Goal: Task Accomplishment & Management: Manage account settings

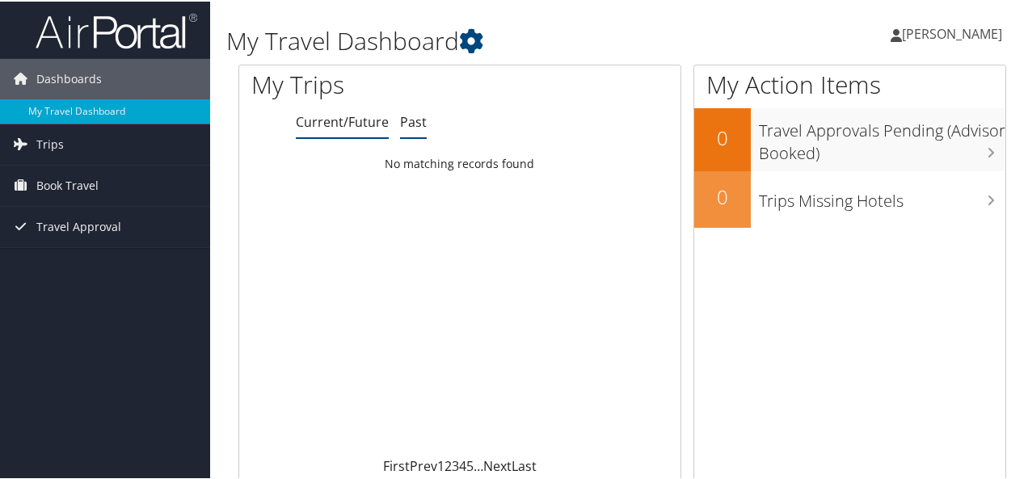
click at [412, 126] on link "Past" at bounding box center [413, 121] width 27 height 18
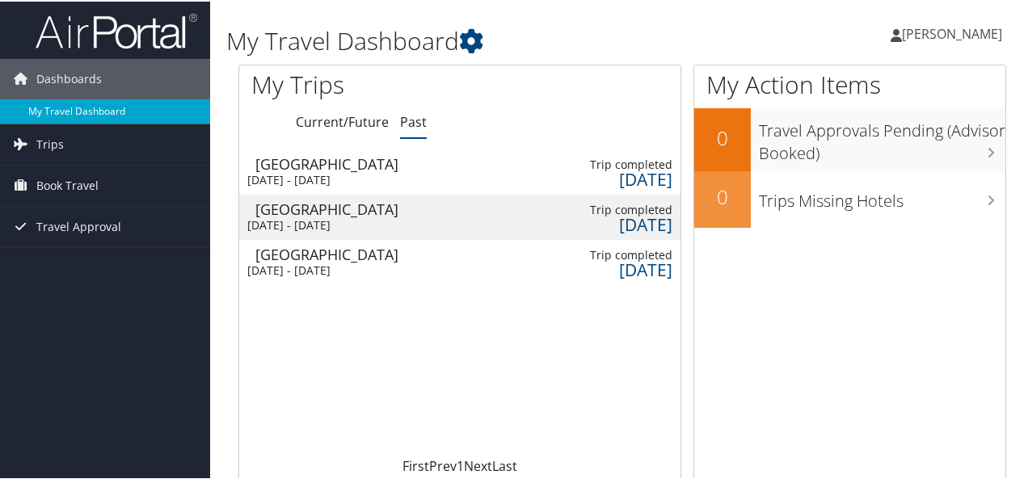
click at [74, 108] on link "My Travel Dashboard" at bounding box center [105, 110] width 210 height 24
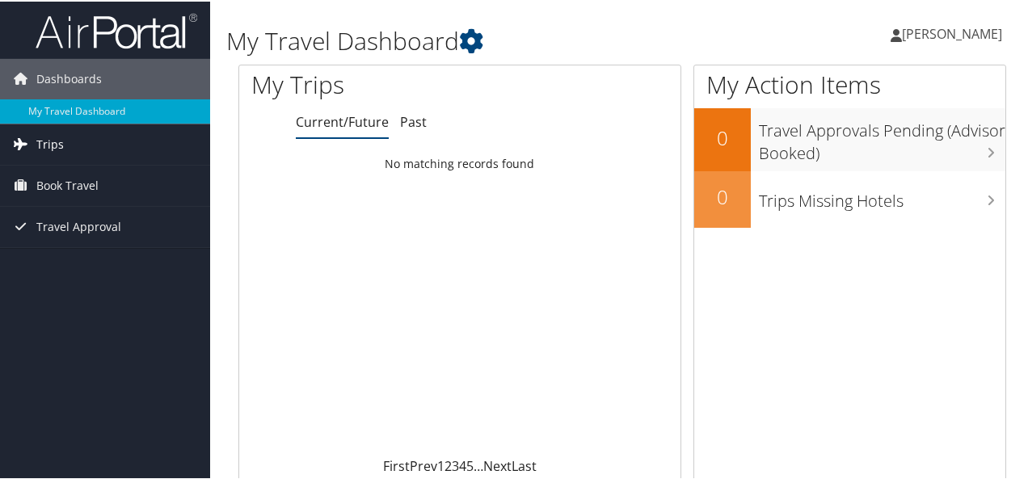
click at [86, 156] on link "Trips" at bounding box center [105, 143] width 210 height 40
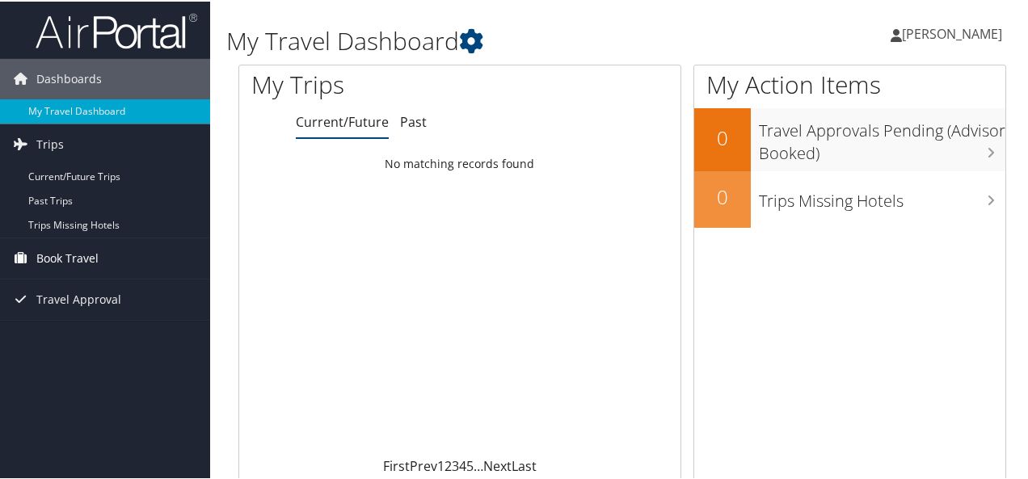
click at [57, 250] on span "Book Travel" at bounding box center [67, 257] width 62 height 40
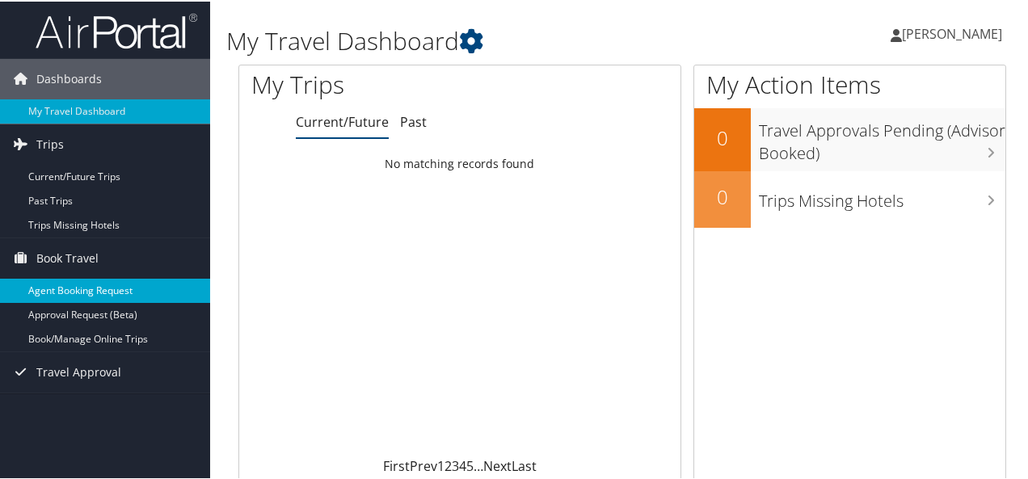
click at [67, 290] on link "Agent Booking Request" at bounding box center [105, 289] width 210 height 24
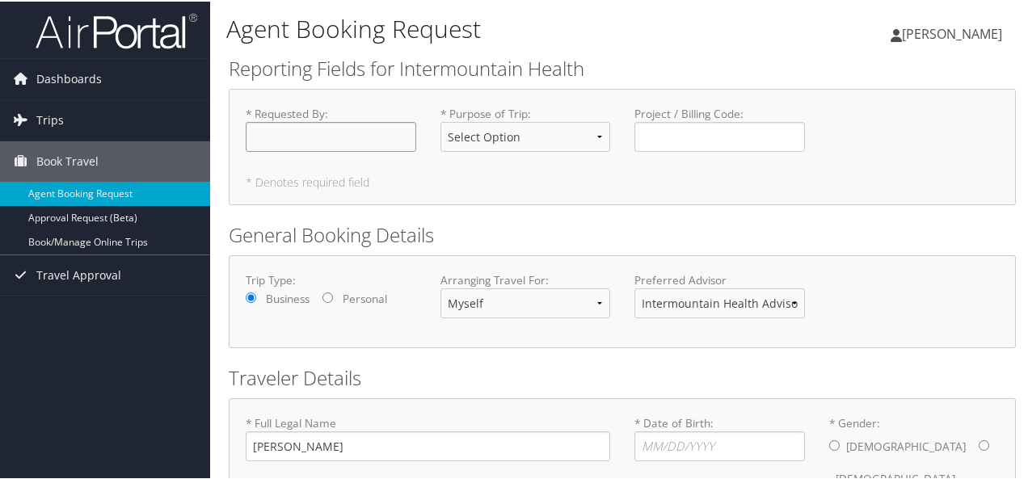
click at [322, 141] on input "* Requested By : Required" at bounding box center [331, 135] width 171 height 30
type input "[PERSON_NAME]"
click at [551, 119] on label "* Purpose of Trip : Select Option 3rd Party Reimbursable Business CME Conf or E…" at bounding box center [526, 133] width 171 height 59
click at [551, 120] on select "Select Option 3rd Party Reimbursable Business CME Conf or Education Groups Pers…" at bounding box center [526, 135] width 171 height 30
click at [546, 125] on select "Select Option 3rd Party Reimbursable Business CME Conf or Education Groups Pers…" at bounding box center [526, 135] width 171 height 30
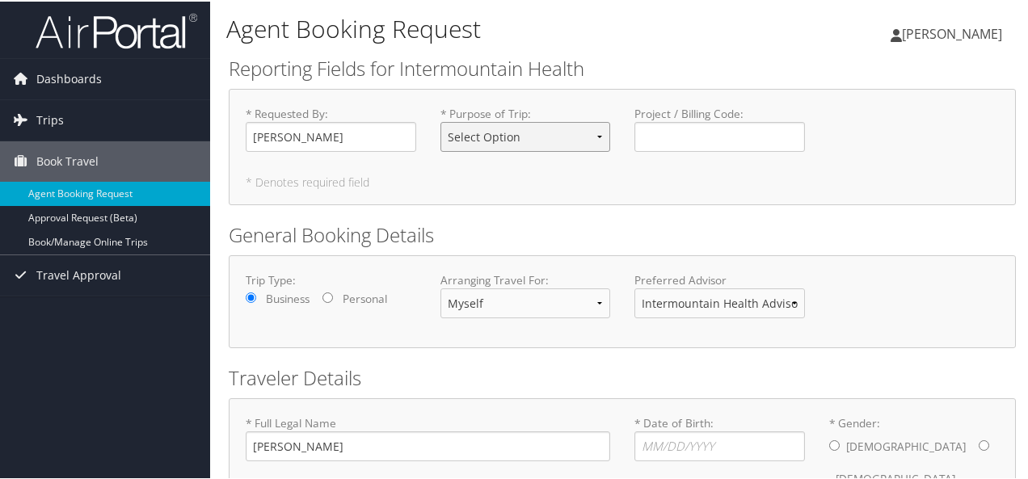
select select "Personal"
click at [441, 120] on select "Select Option 3rd Party Reimbursable Business CME Conf or Education Groups Pers…" at bounding box center [526, 135] width 171 height 30
click at [686, 142] on input "Project / Billing Code : Required" at bounding box center [720, 135] width 171 height 30
click at [328, 297] on input "Personal" at bounding box center [328, 296] width 11 height 11
radio input "true"
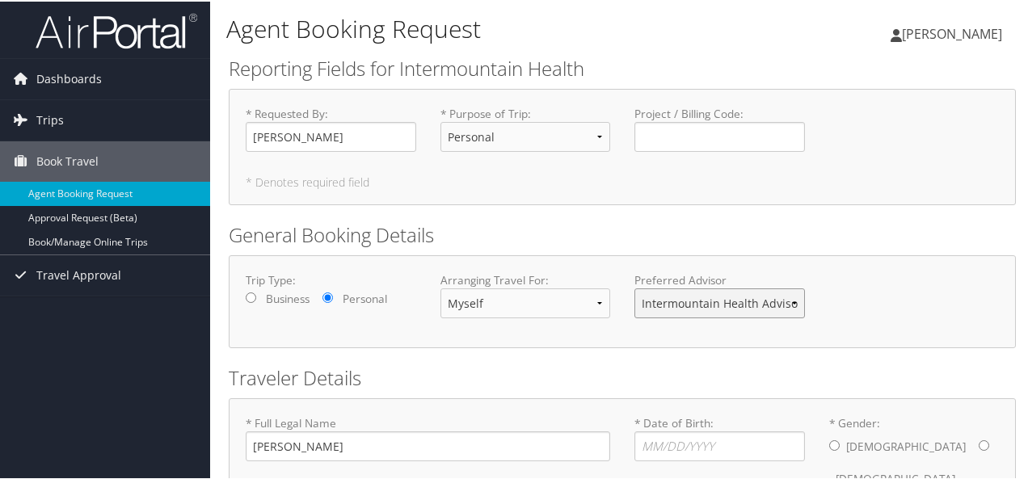
click at [791, 301] on select "Intermountain Health Advisor Team" at bounding box center [720, 302] width 171 height 30
click at [635, 287] on select "Intermountain Health Advisor Team" at bounding box center [720, 302] width 171 height 30
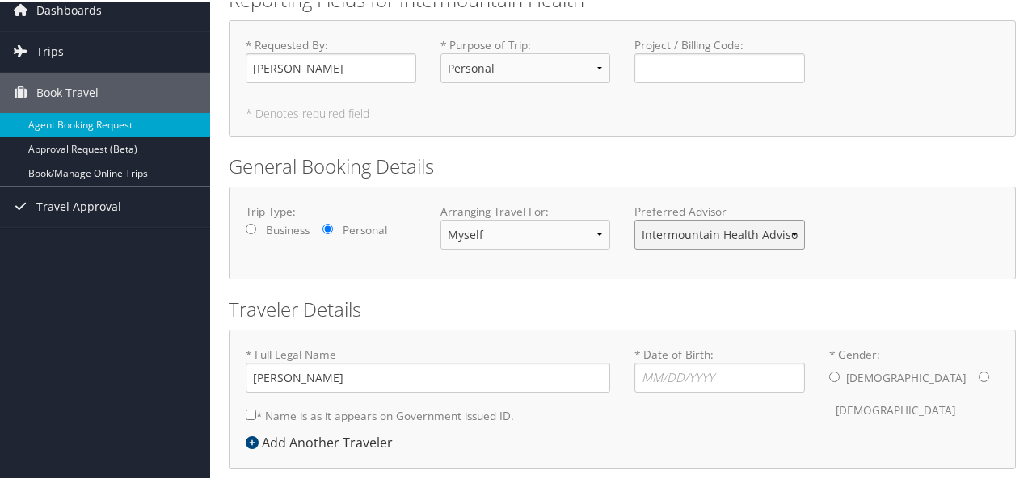
scroll to position [140, 0]
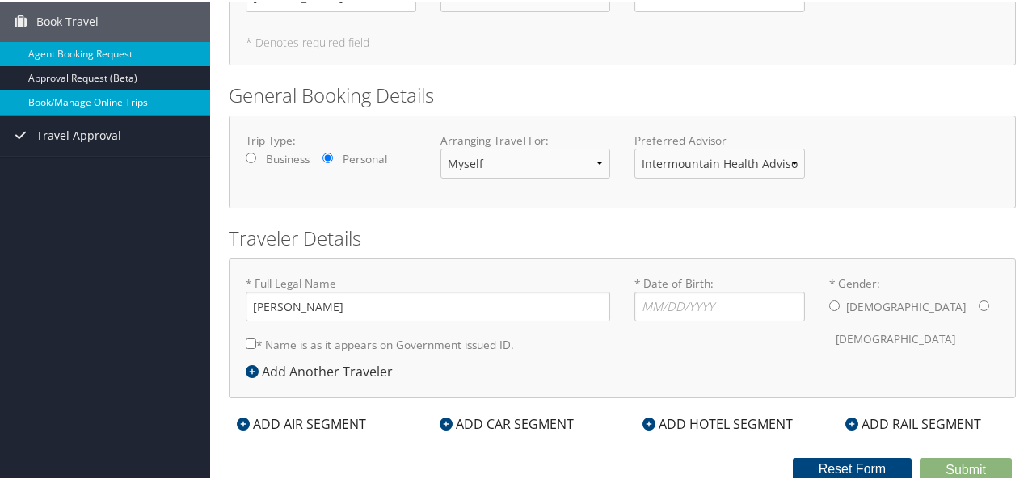
click at [92, 100] on link "Book/Manage Online Trips" at bounding box center [105, 101] width 210 height 24
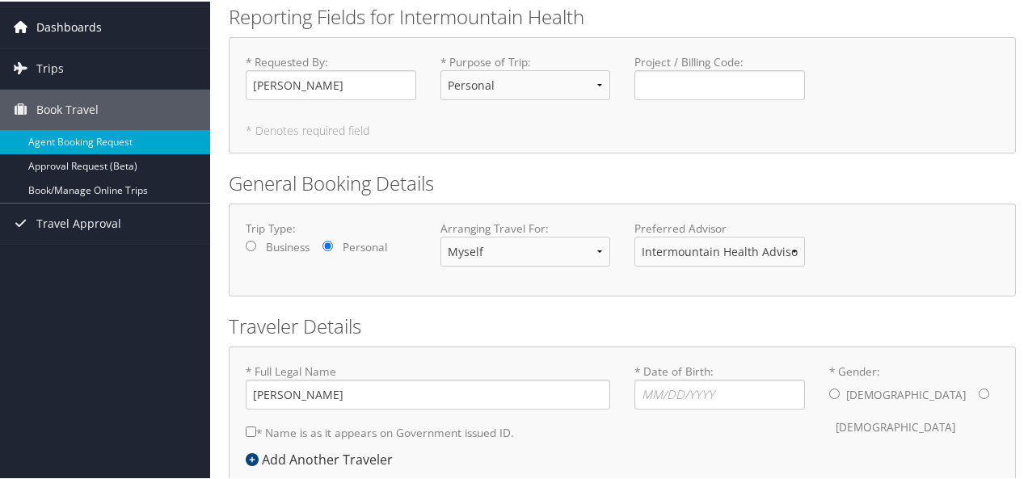
scroll to position [0, 0]
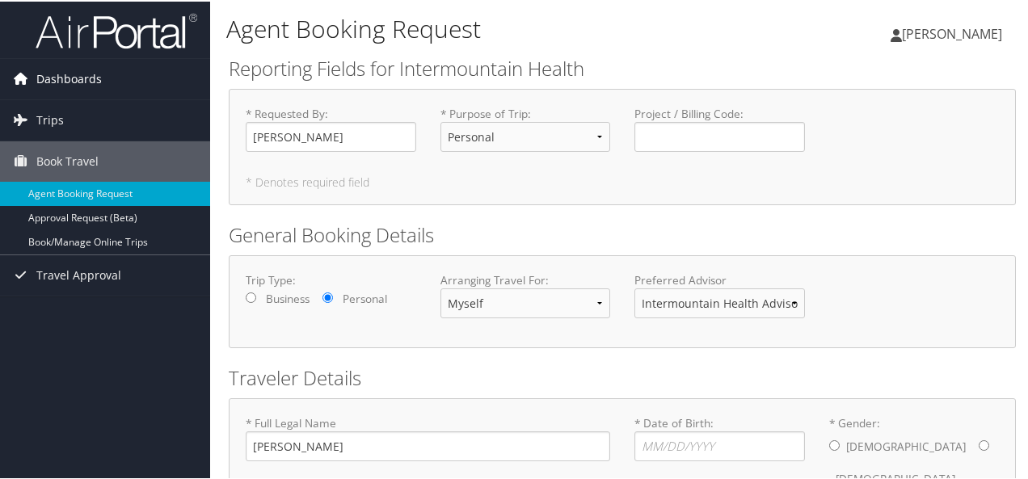
click at [97, 77] on span "Dashboards" at bounding box center [68, 77] width 65 height 40
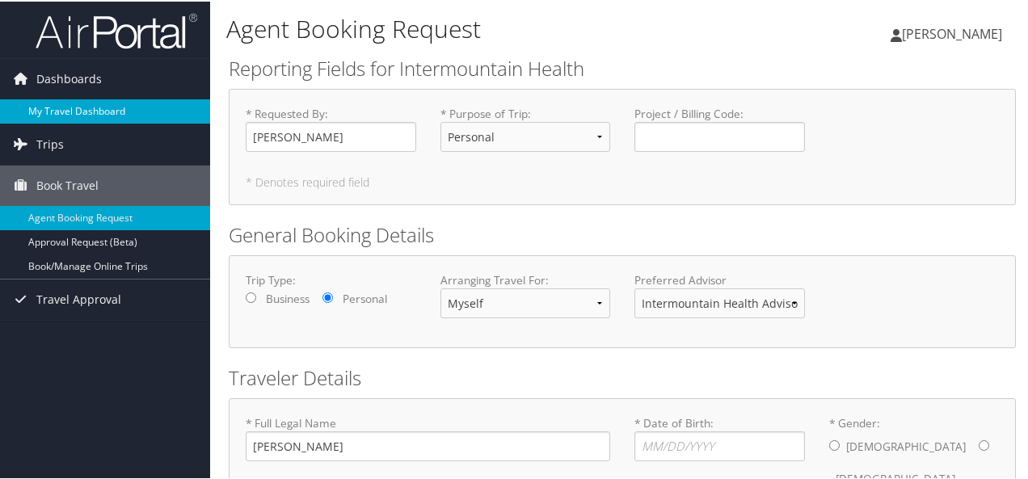
click at [83, 112] on link "My Travel Dashboard" at bounding box center [105, 110] width 210 height 24
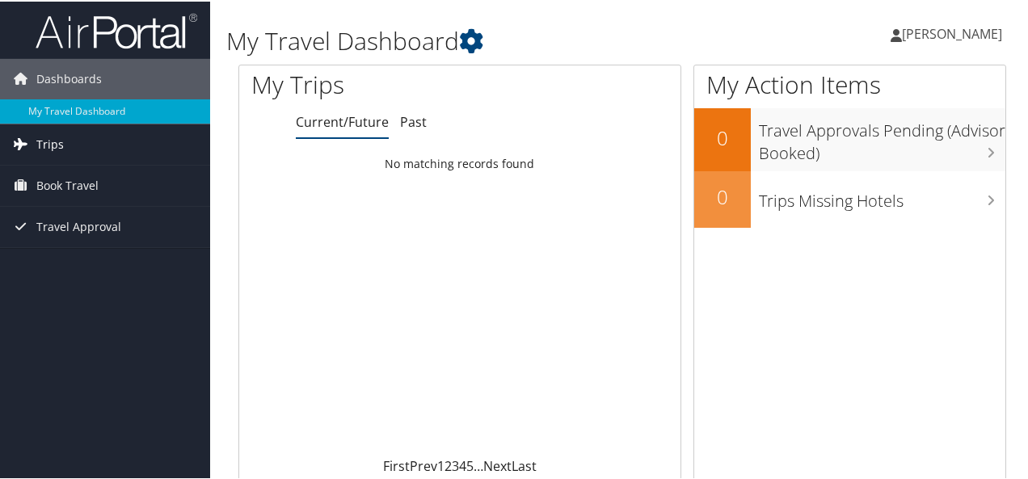
click at [63, 145] on link "Trips" at bounding box center [105, 143] width 210 height 40
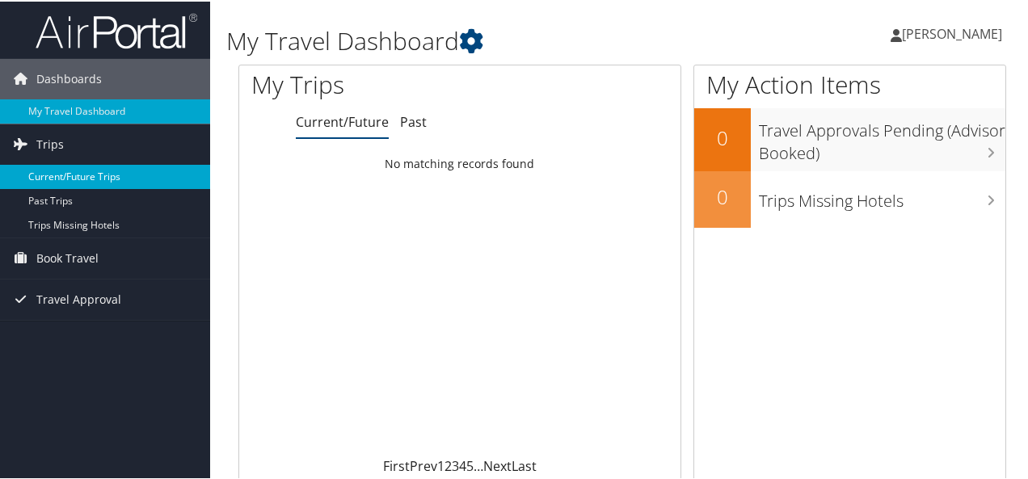
click at [81, 175] on link "Current/Future Trips" at bounding box center [105, 175] width 210 height 24
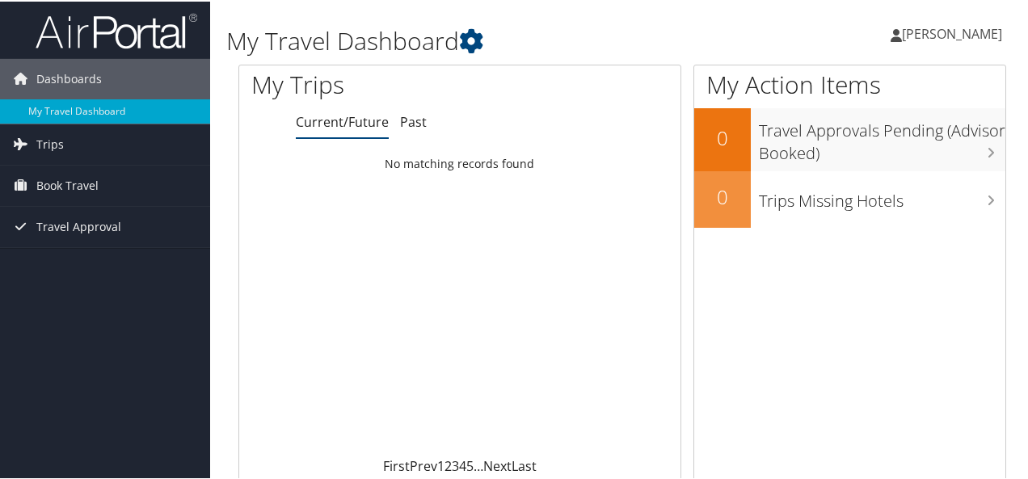
click at [898, 36] on icon at bounding box center [896, 33] width 11 height 13
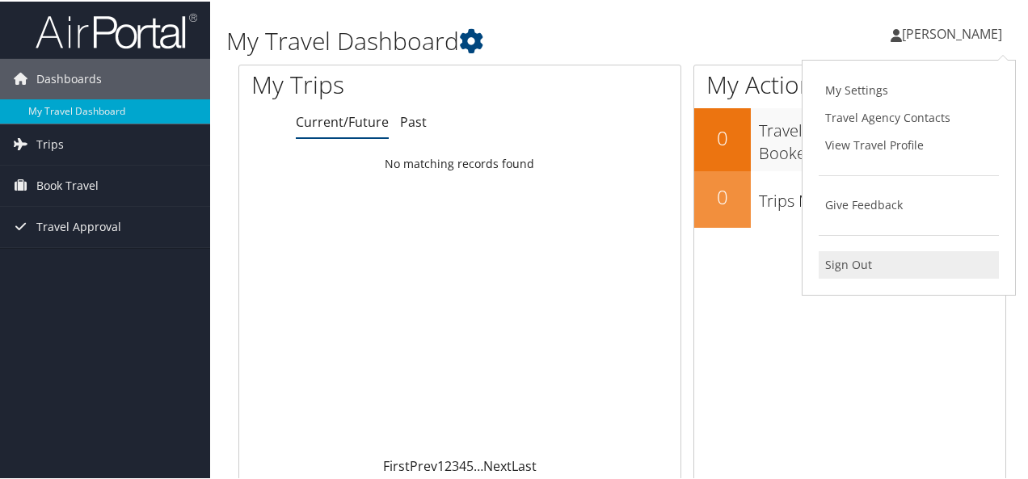
click at [859, 261] on link "Sign Out" at bounding box center [909, 263] width 180 height 27
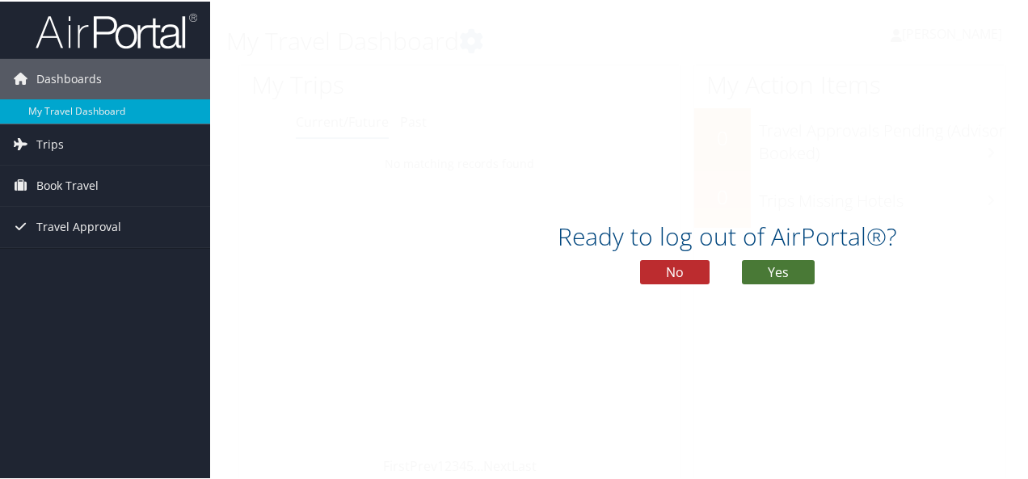
click at [770, 273] on button "Yes" at bounding box center [778, 271] width 73 height 24
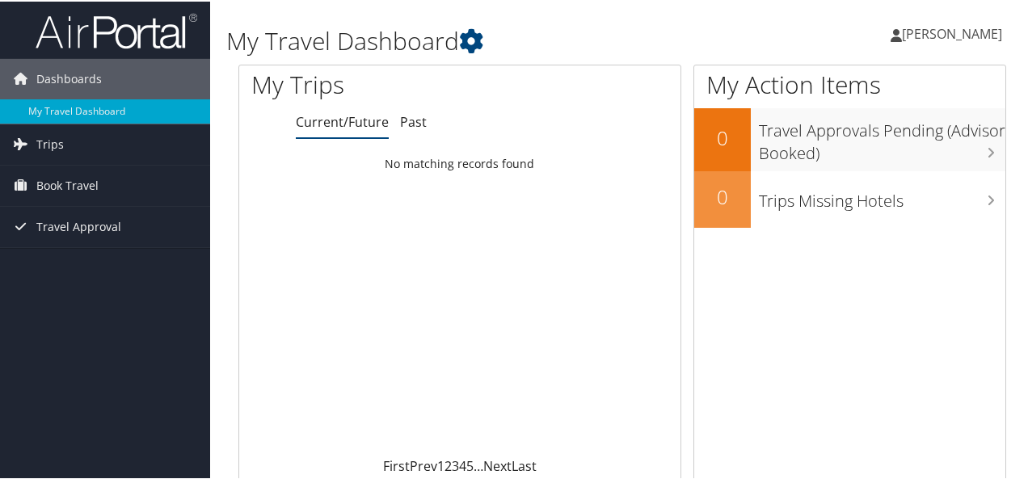
click at [399, 102] on div "My Trips" at bounding box center [367, 85] width 257 height 43
click at [410, 122] on link "Past" at bounding box center [413, 121] width 27 height 18
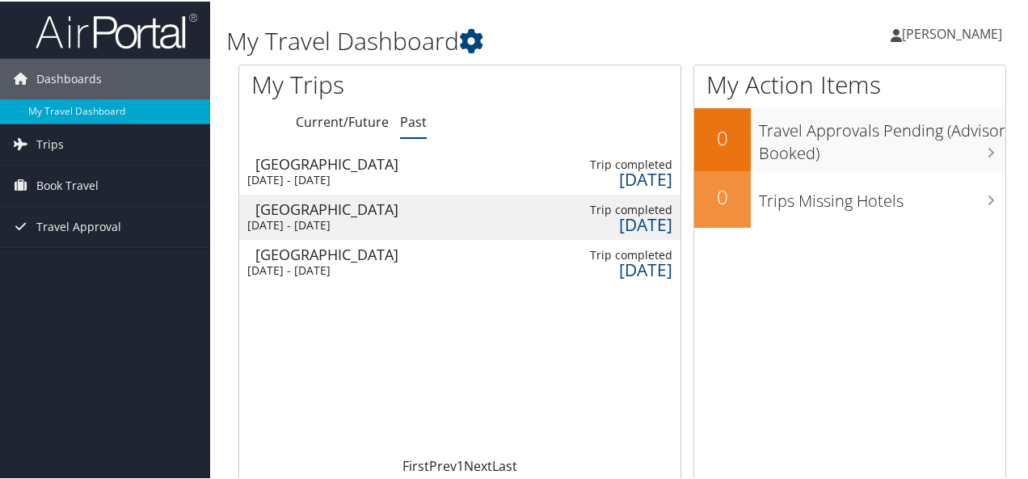
click at [325, 269] on div "Wed 3 Aug 2022 - Fri 5 Aug 2022" at bounding box center [322, 269] width 151 height 15
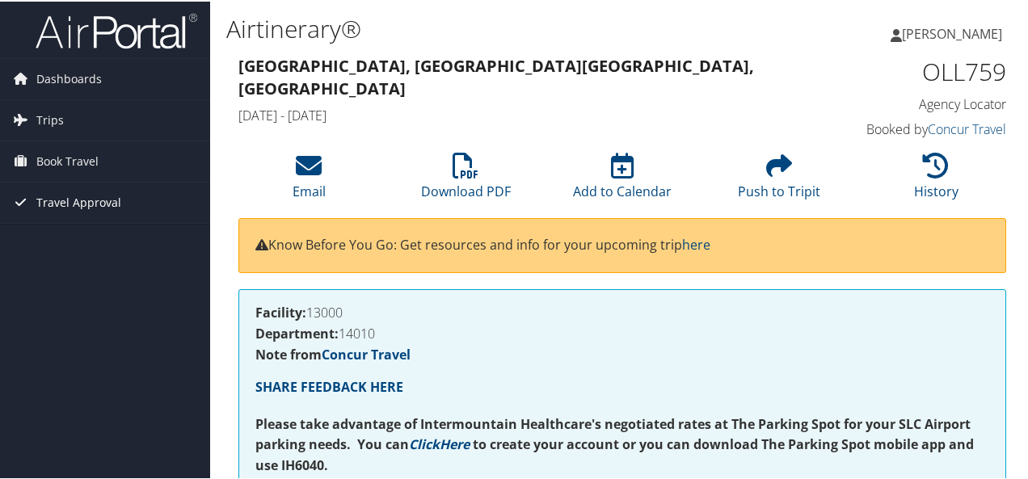
click at [78, 196] on span "Travel Approval" at bounding box center [78, 201] width 85 height 40
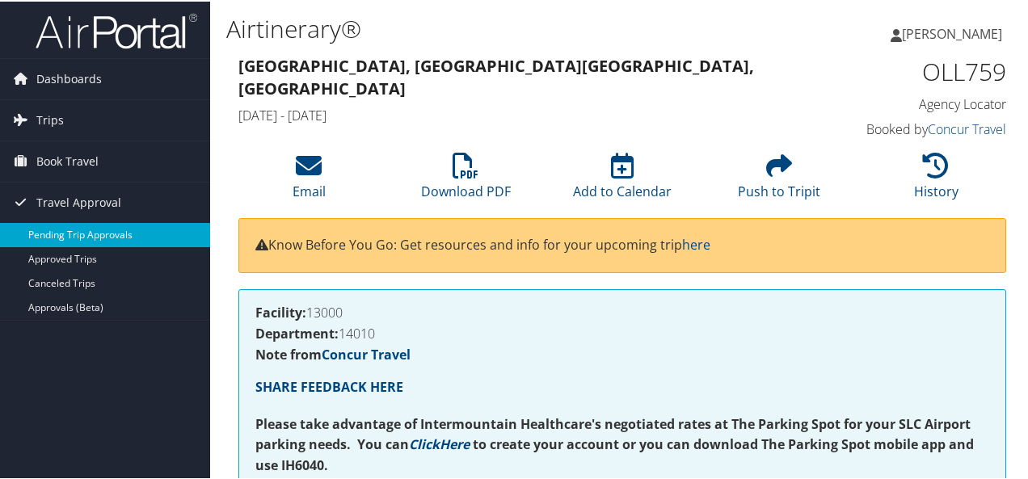
click at [107, 231] on link "Pending Trip Approvals" at bounding box center [105, 233] width 210 height 24
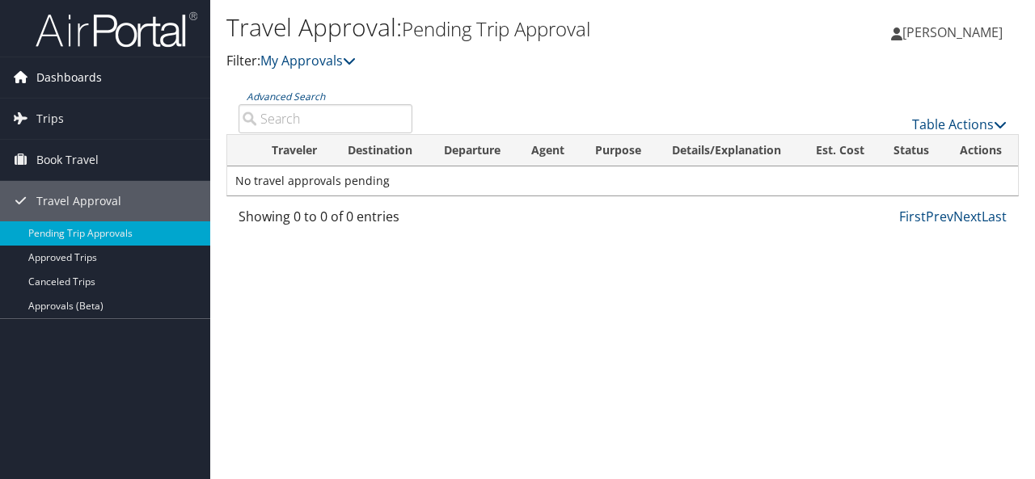
click at [50, 82] on span "Dashboards" at bounding box center [68, 77] width 65 height 40
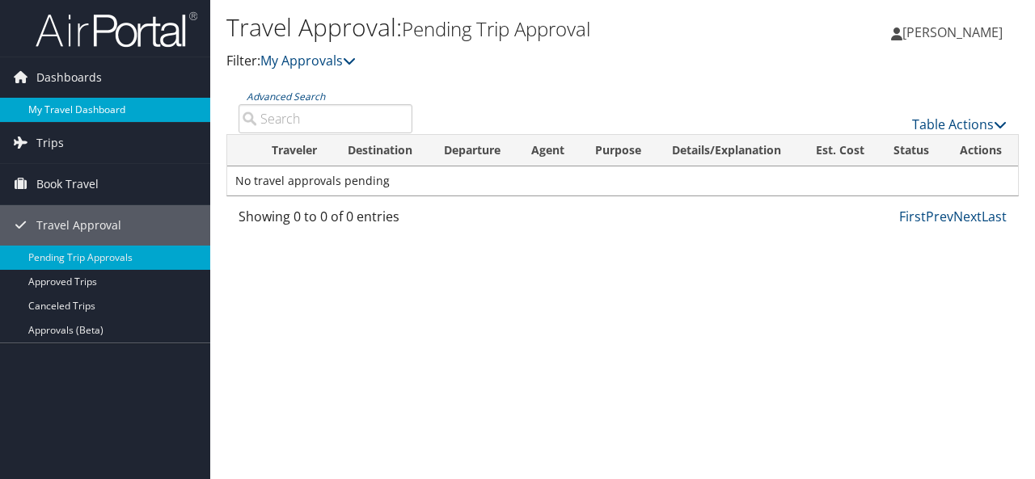
click at [51, 101] on link "My Travel Dashboard" at bounding box center [105, 110] width 210 height 24
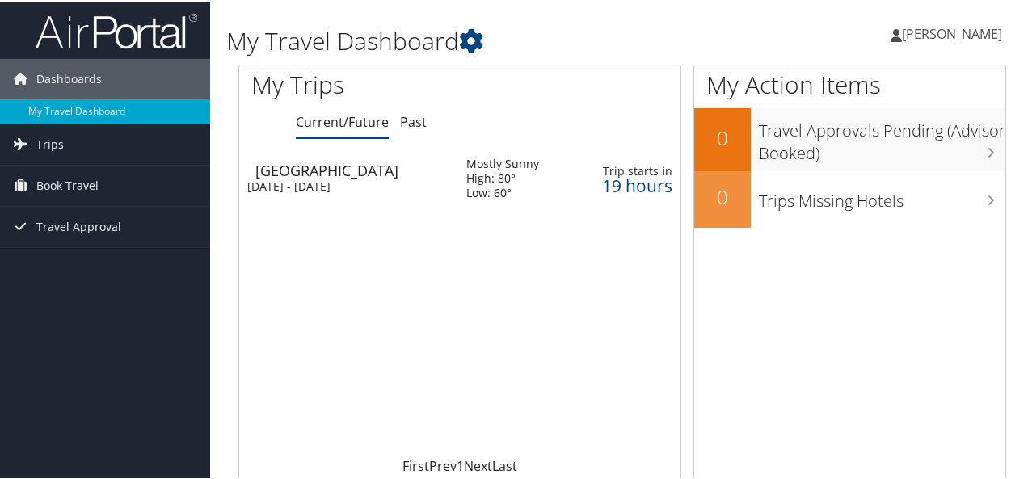
click at [937, 23] on span "[PERSON_NAME]" at bounding box center [952, 32] width 100 height 18
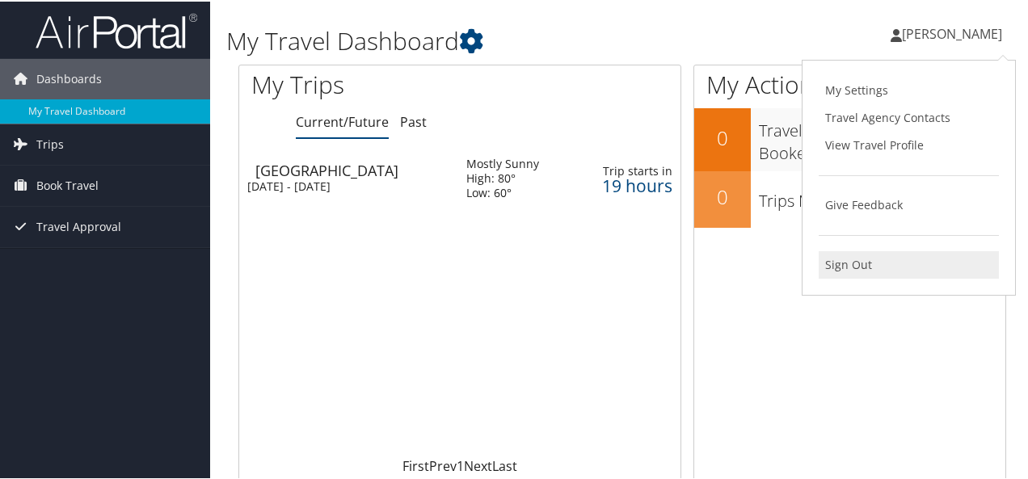
click at [845, 263] on link "Sign Out" at bounding box center [909, 263] width 180 height 27
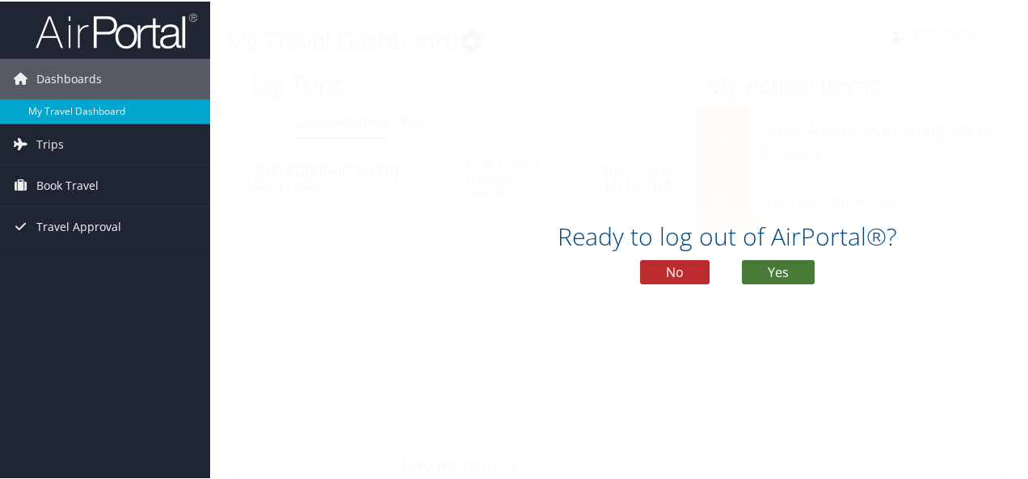
click at [785, 264] on button "Yes" at bounding box center [778, 271] width 73 height 24
